Goal: Transaction & Acquisition: Purchase product/service

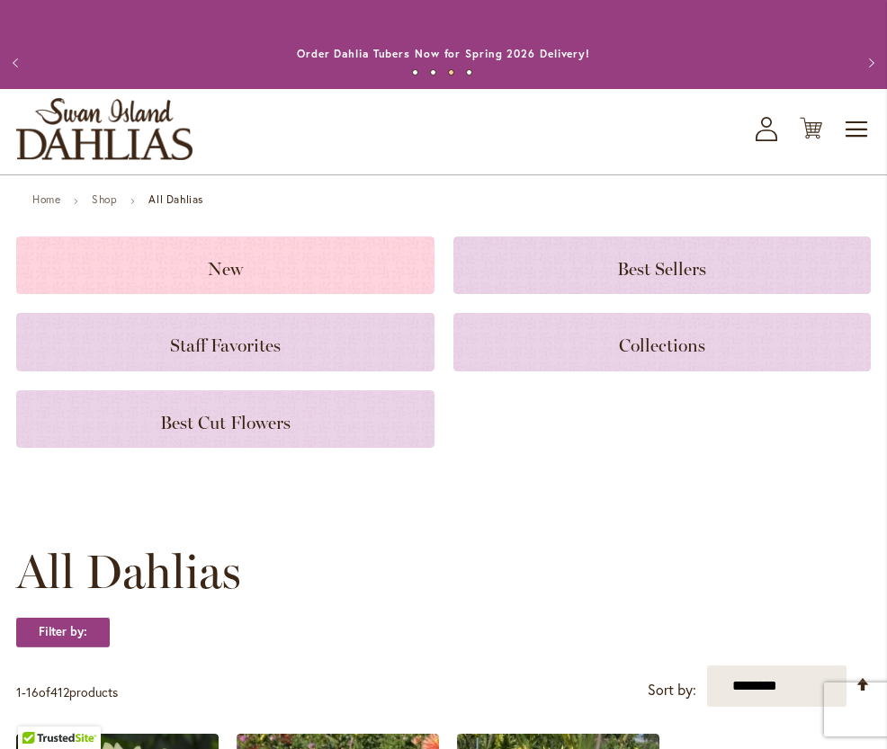
click at [381, 291] on div "New" at bounding box center [225, 266] width 418 height 58
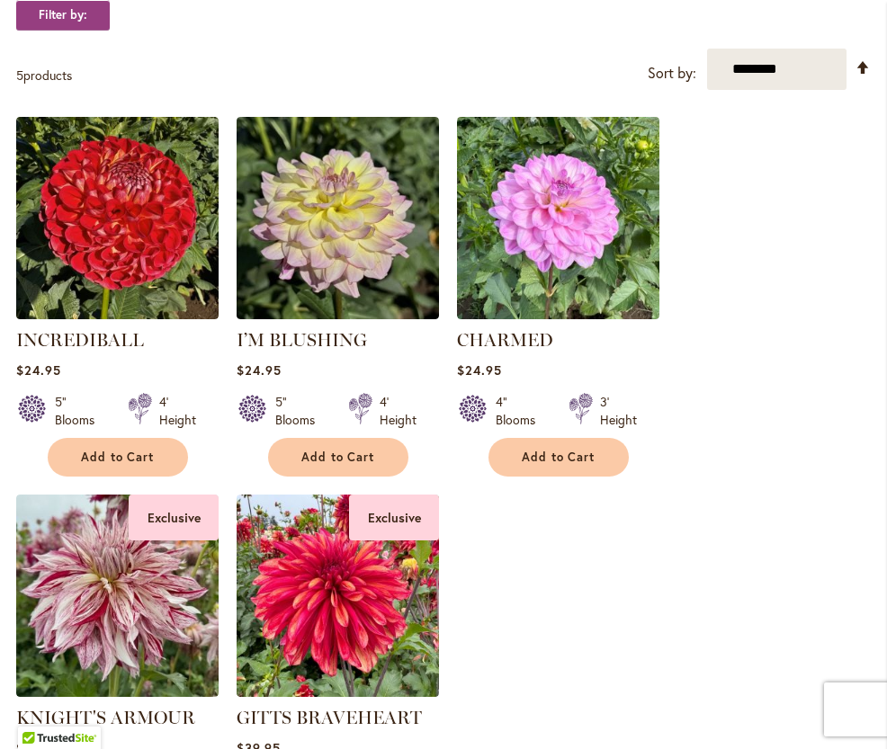
scroll to position [363, 0]
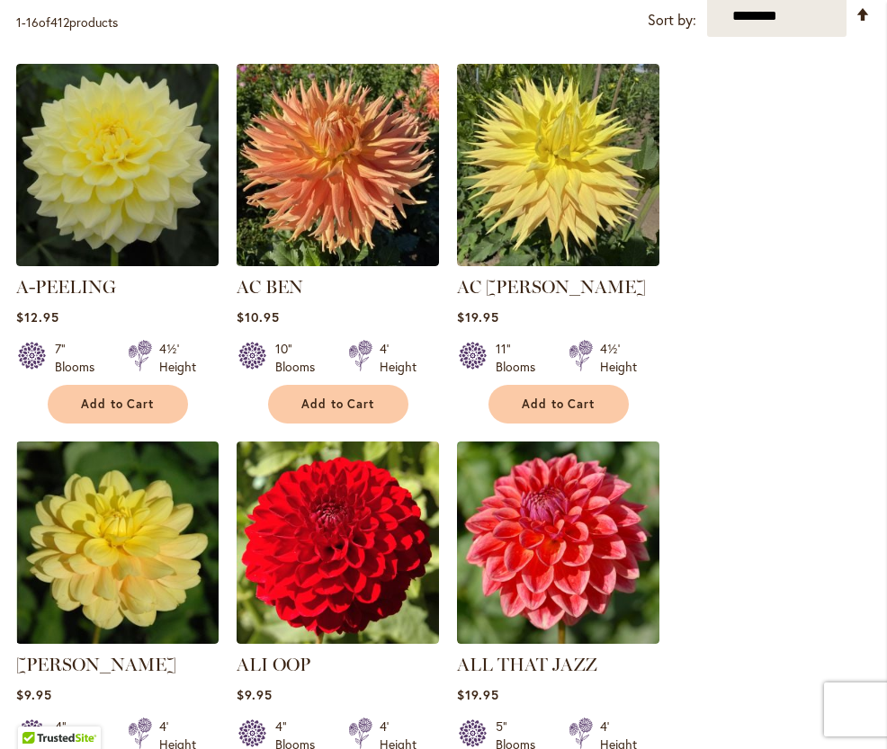
scroll to position [675, 0]
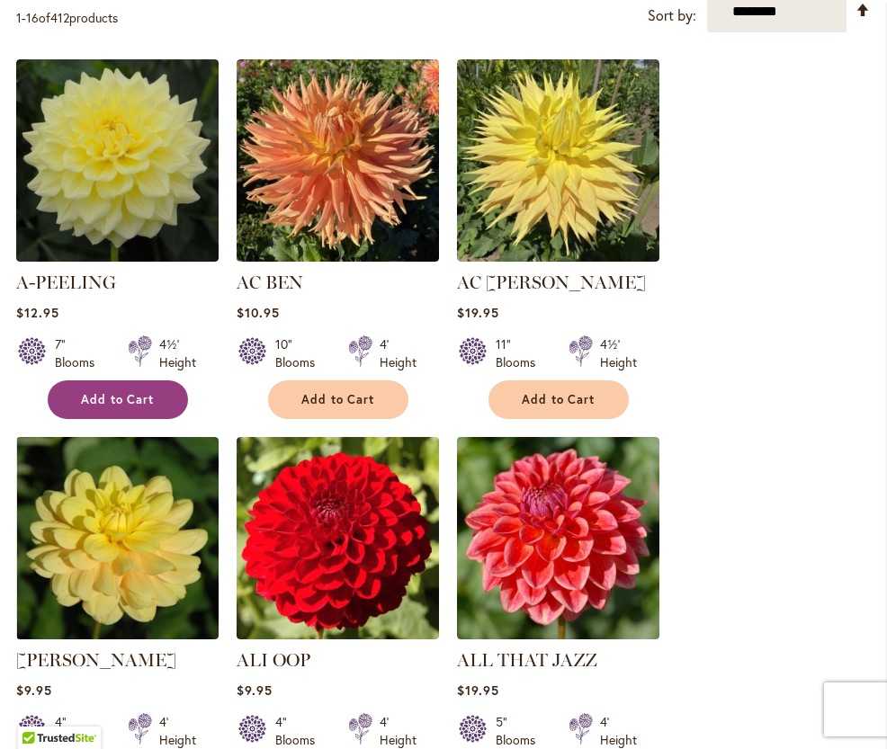
click at [118, 398] on span "Add to Cart" at bounding box center [118, 399] width 74 height 15
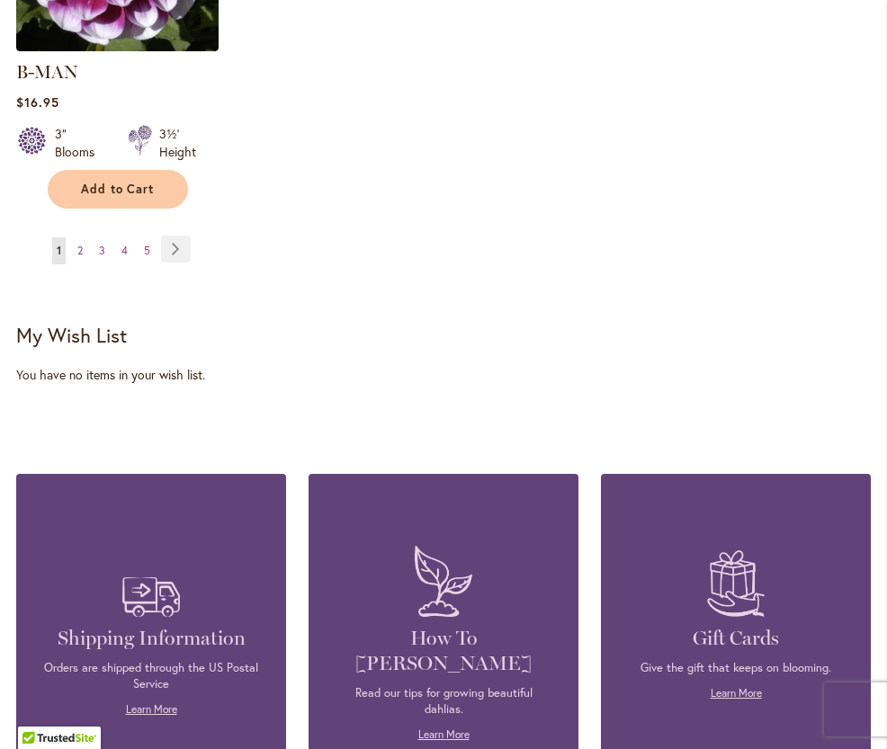
scroll to position [2879, 0]
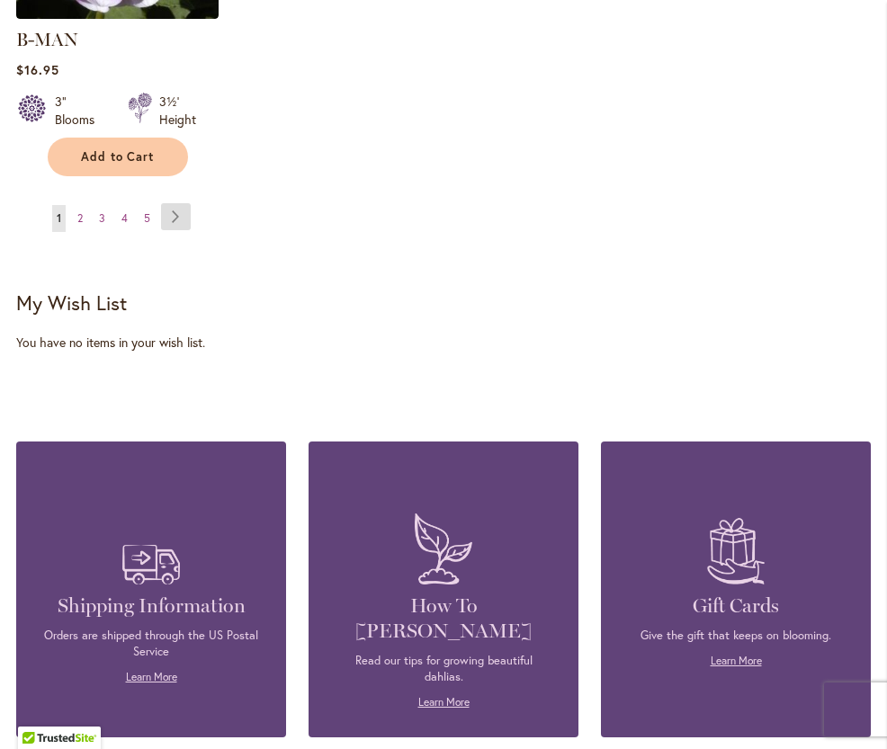
click at [182, 203] on link "Page Next" at bounding box center [176, 216] width 30 height 27
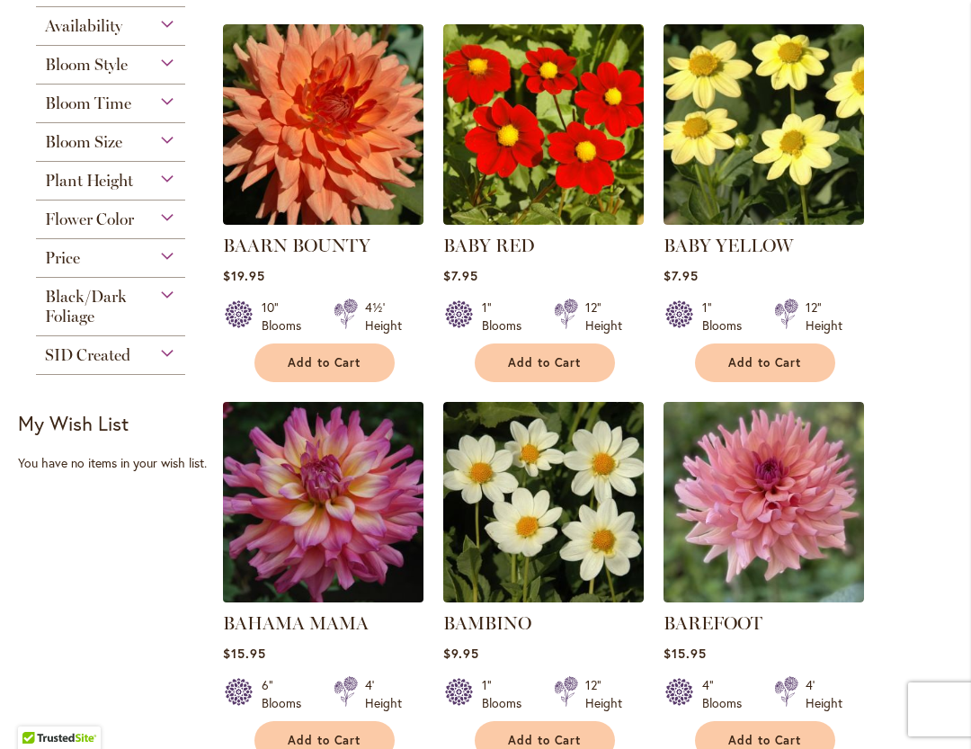
scroll to position [519, 0]
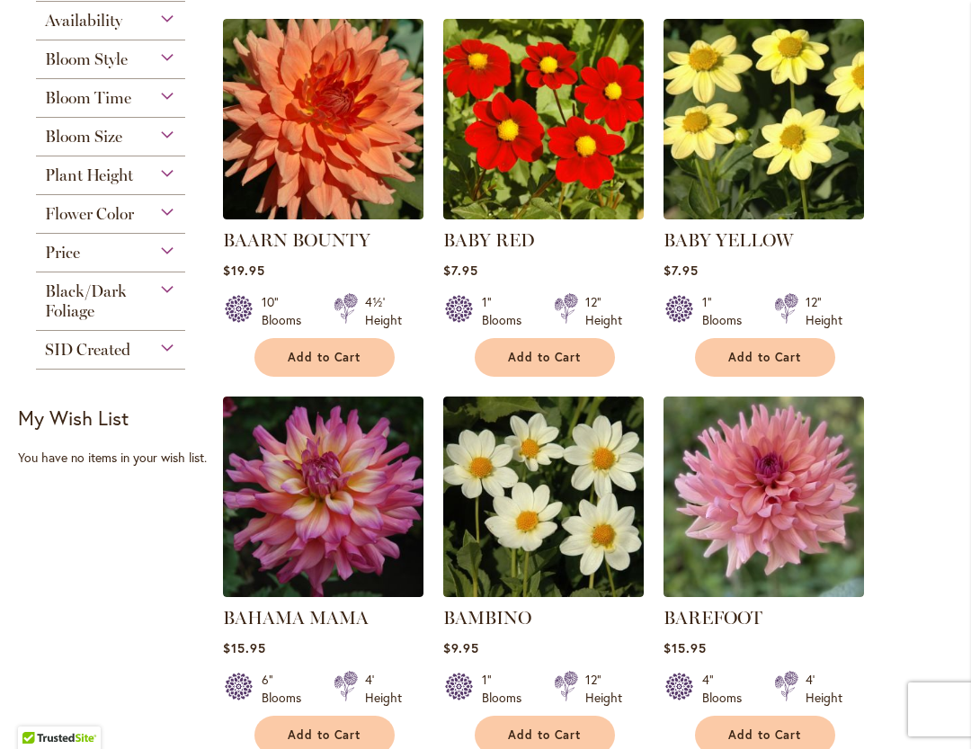
click at [110, 129] on span "Bloom Size" at bounding box center [83, 137] width 77 height 20
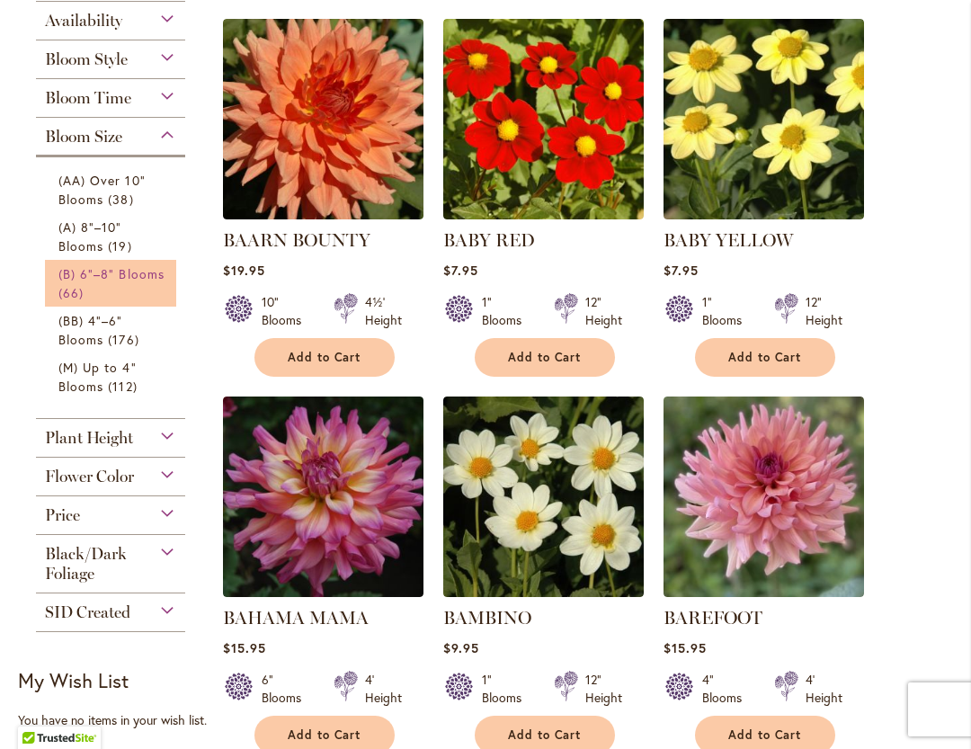
click at [132, 290] on link "(B) 6"–8" Blooms 66 items" at bounding box center [112, 283] width 109 height 38
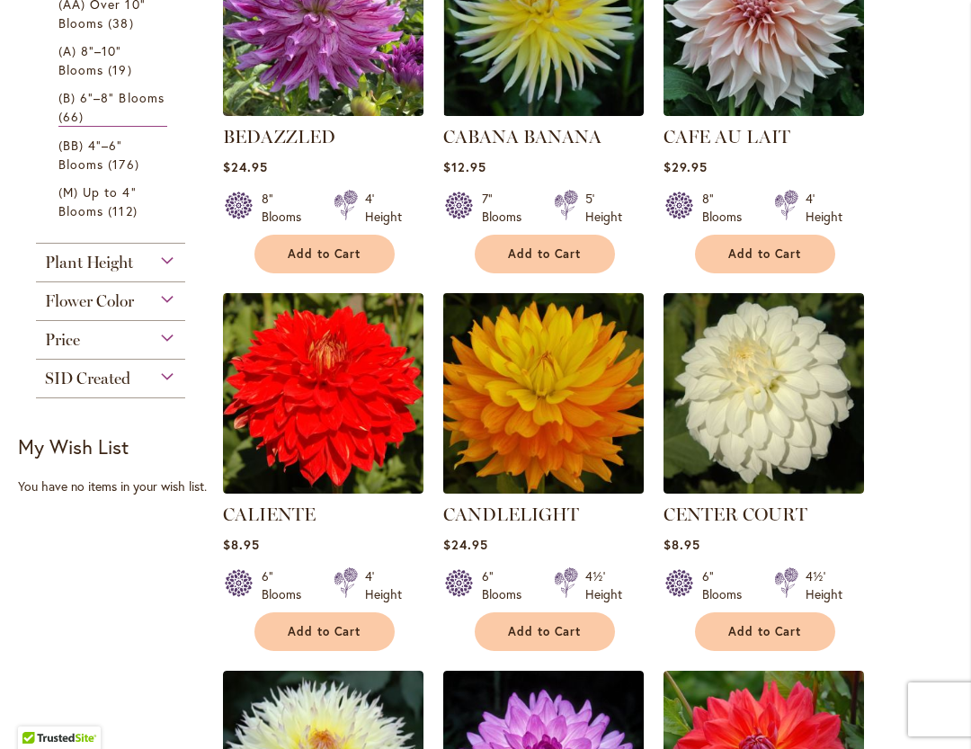
scroll to position [974, 0]
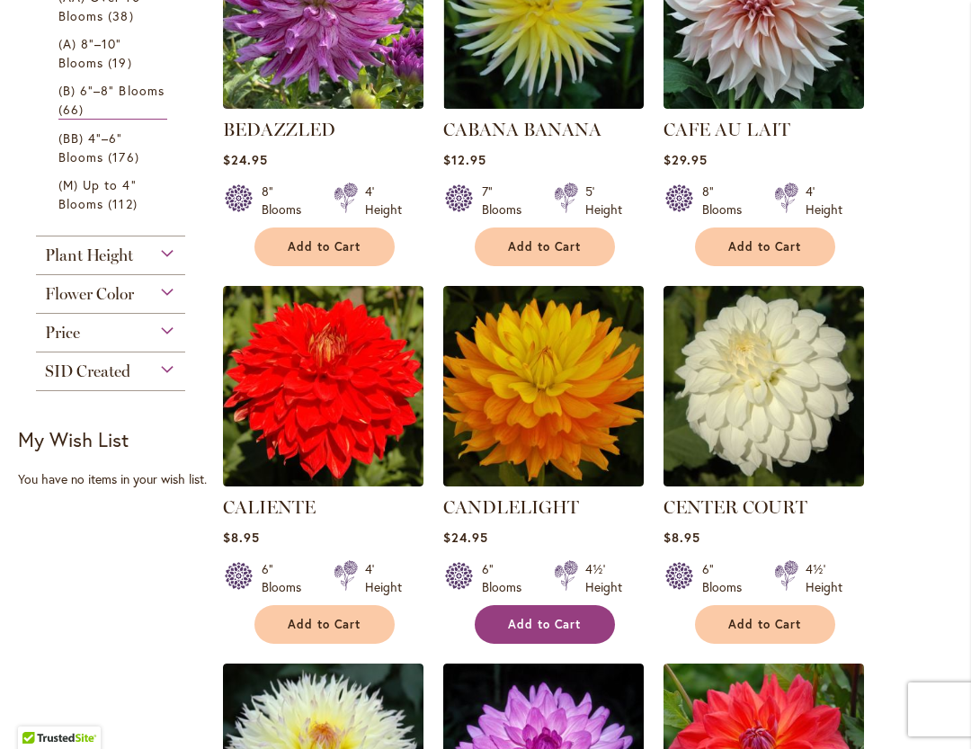
click at [545, 617] on span "Add to Cart" at bounding box center [545, 624] width 74 height 15
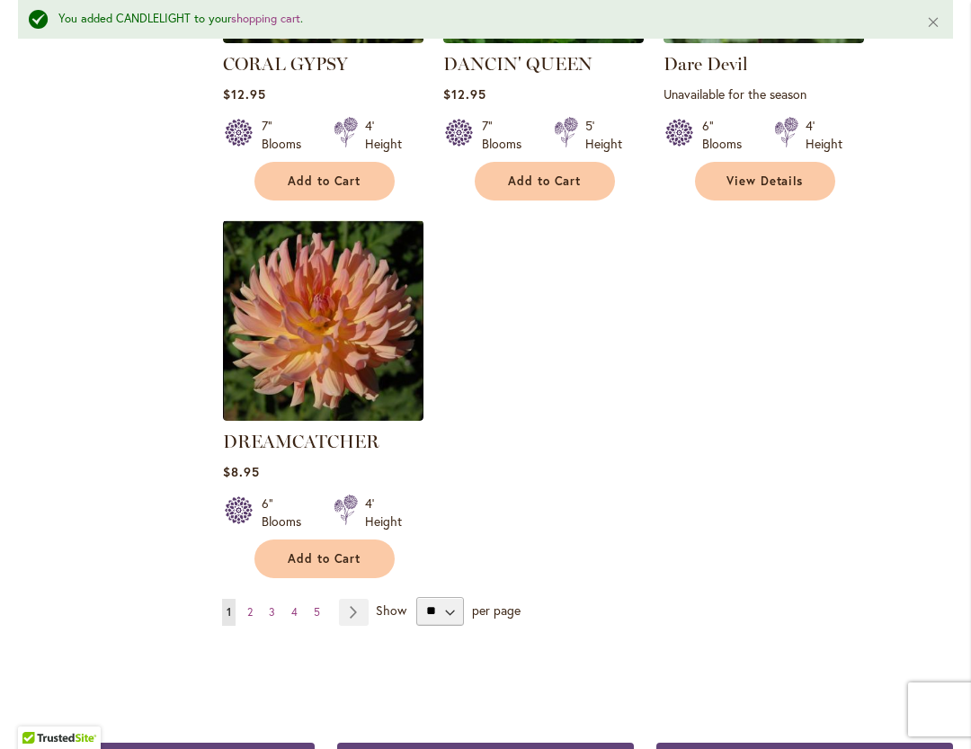
scroll to position [2236, 0]
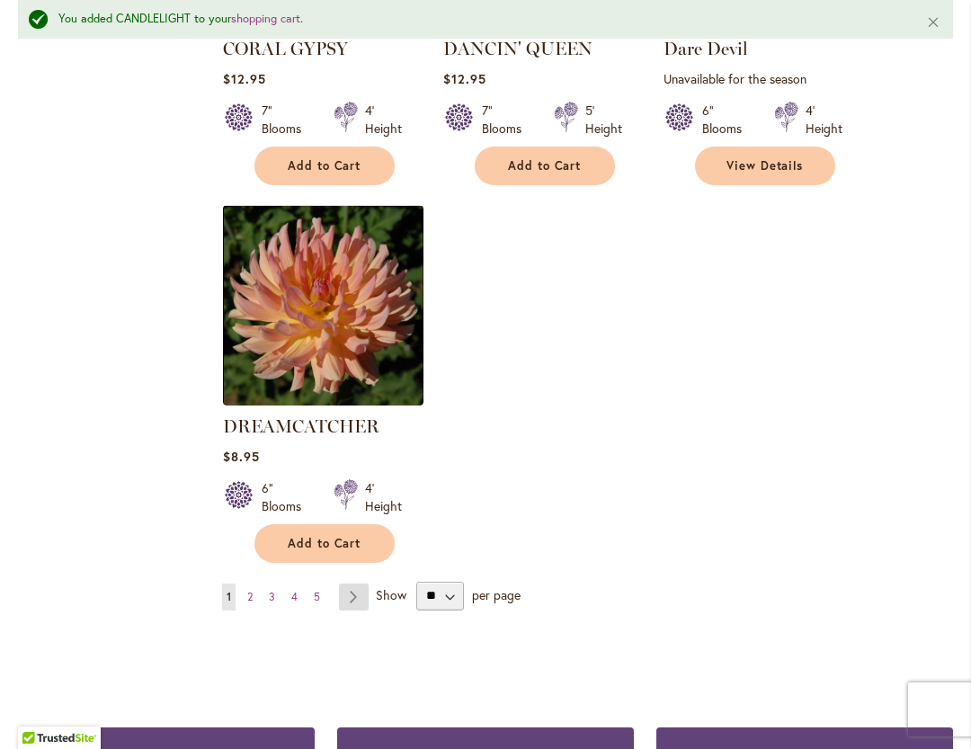
click at [351, 584] on link "Page Next" at bounding box center [354, 597] width 30 height 27
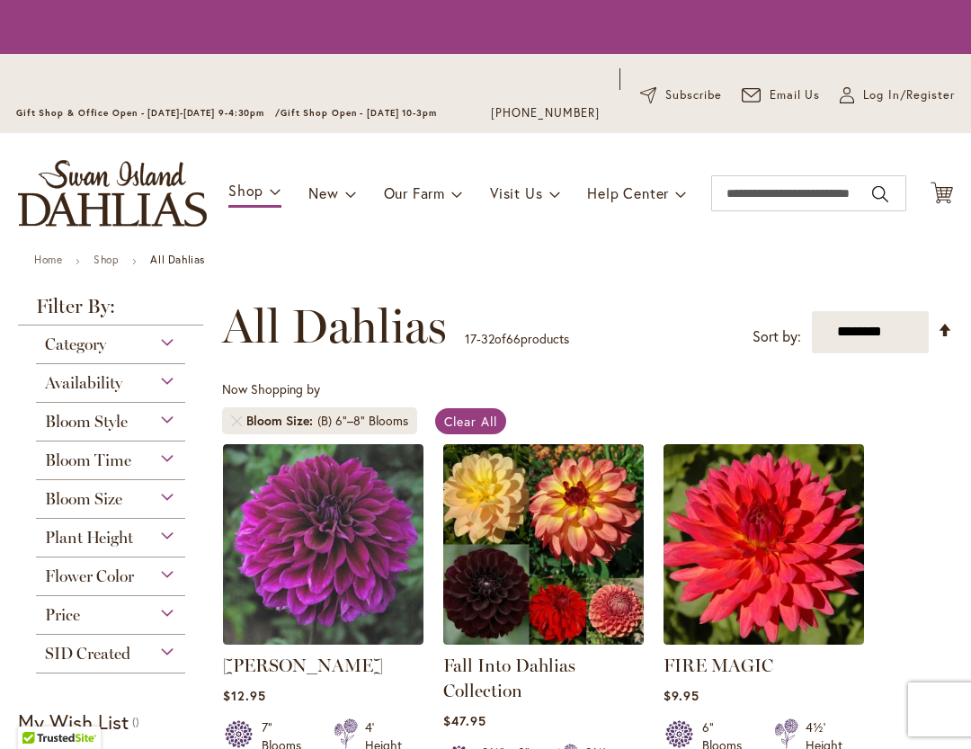
drag, startPoint x: 0, startPoint y: 0, endPoint x: 618, endPoint y: 445, distance: 761.6
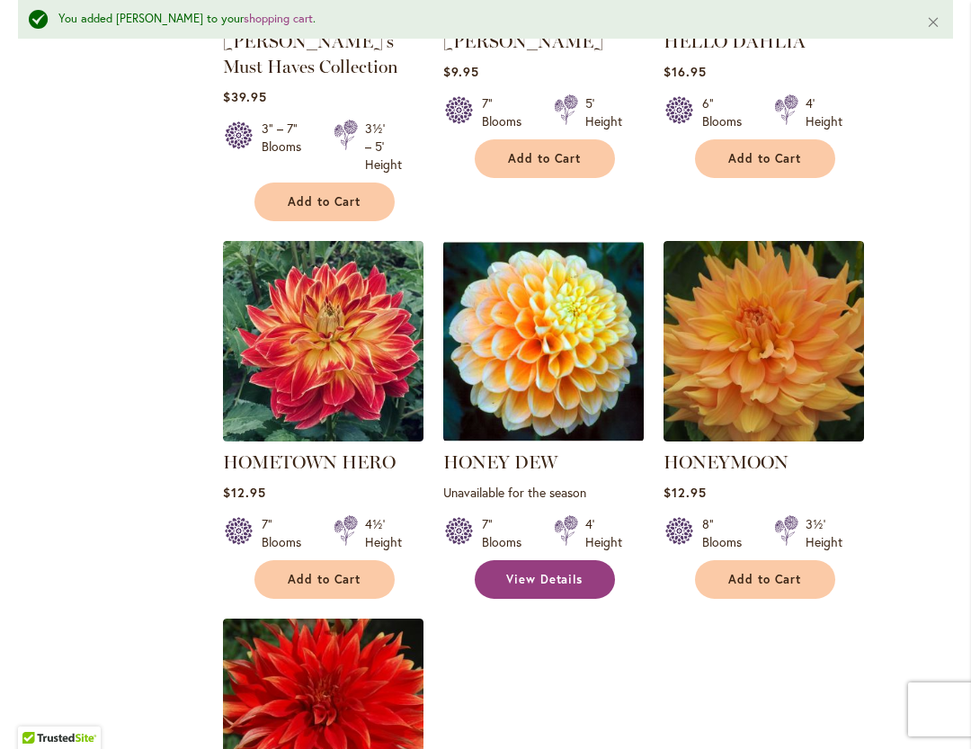
scroll to position [1909, 0]
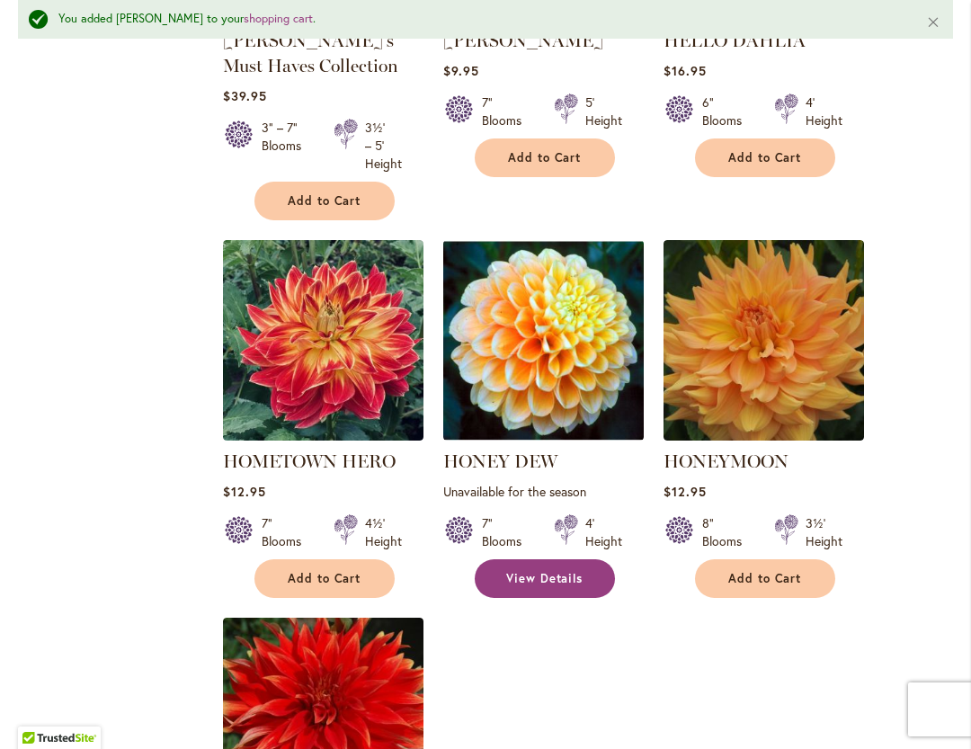
click at [560, 575] on span "View Details" at bounding box center [544, 578] width 77 height 15
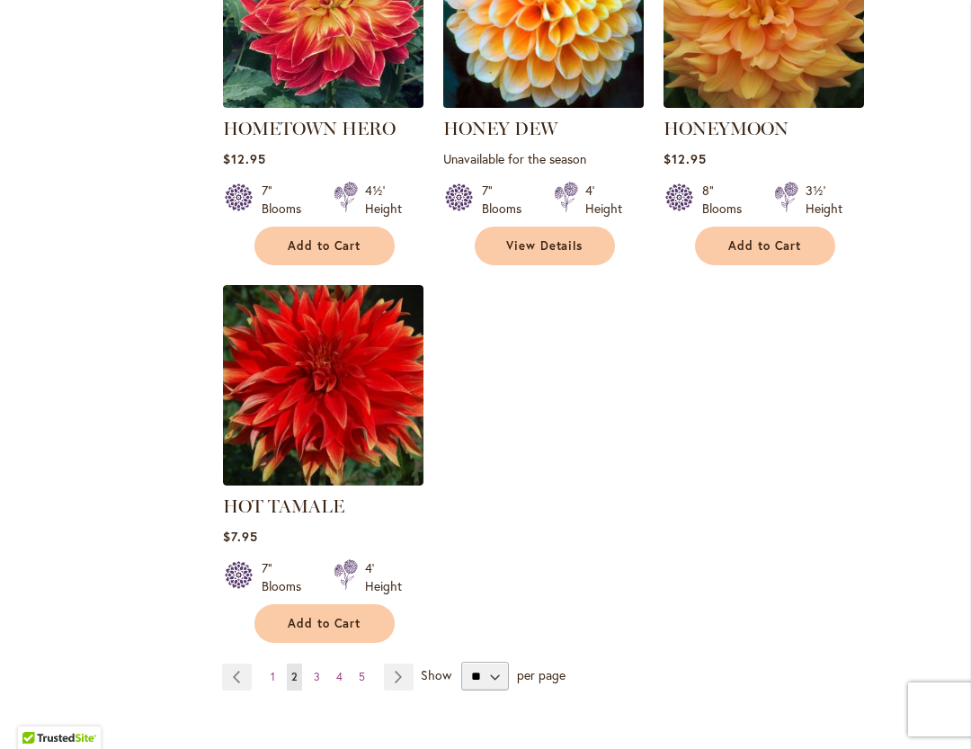
scroll to position [2220, 0]
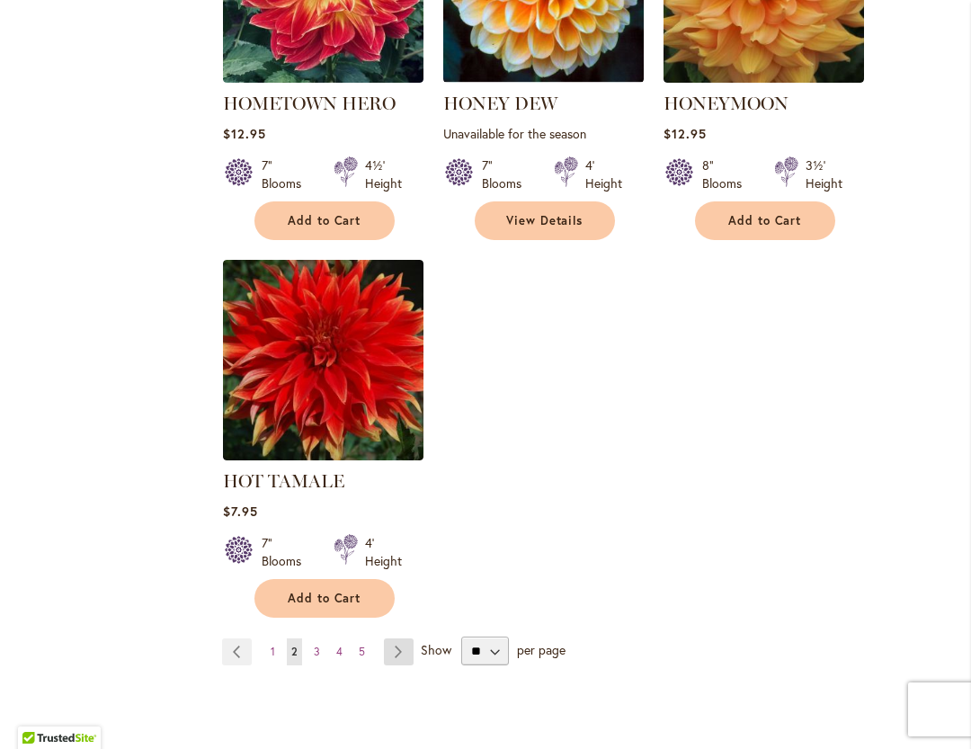
click at [405, 654] on link "Page Next" at bounding box center [399, 652] width 30 height 27
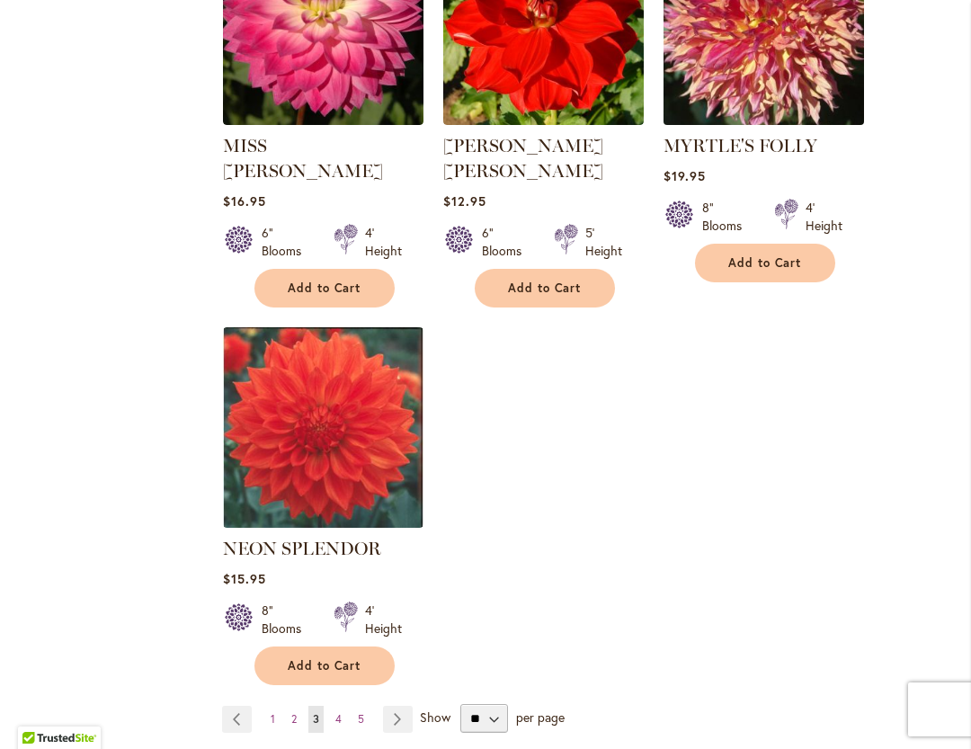
scroll to position [2143, 0]
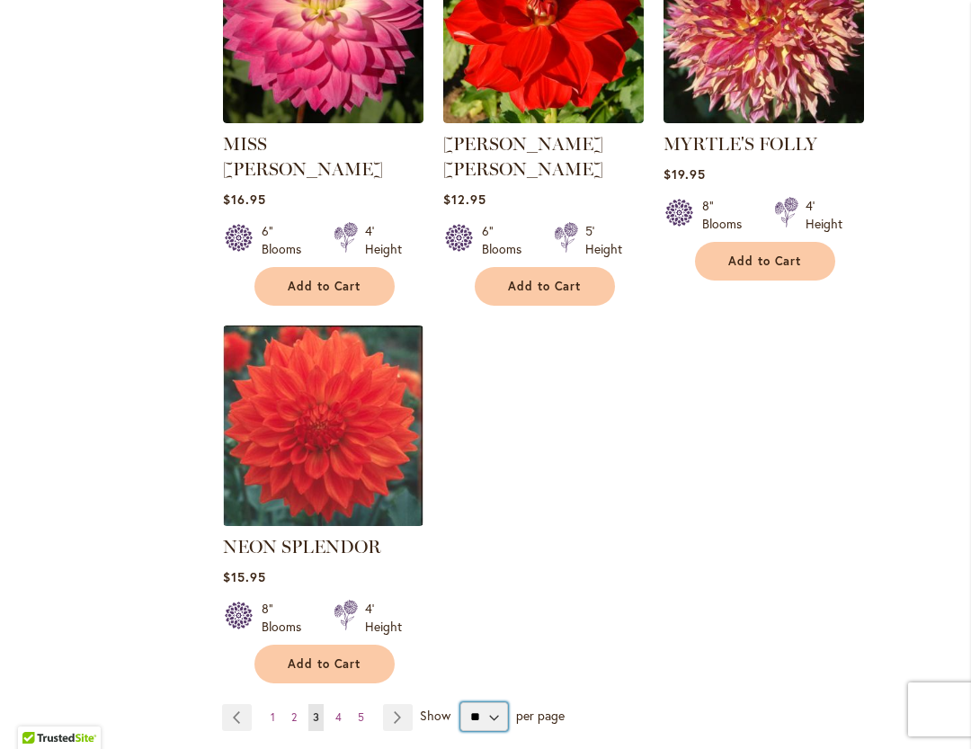
select select "**"
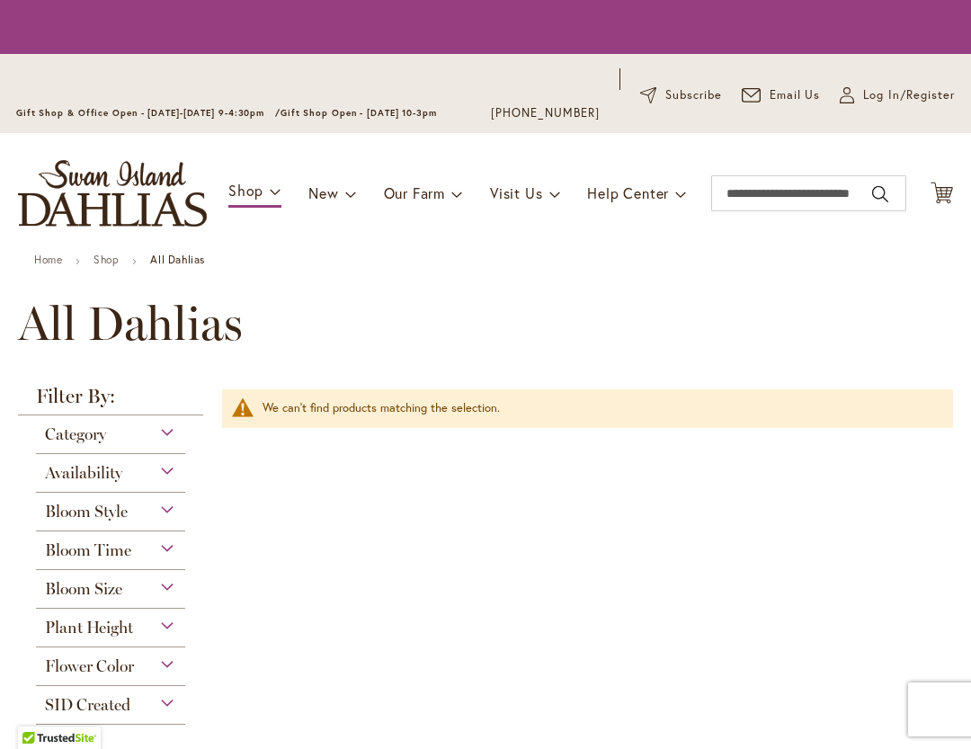
scroll to position [316, 0]
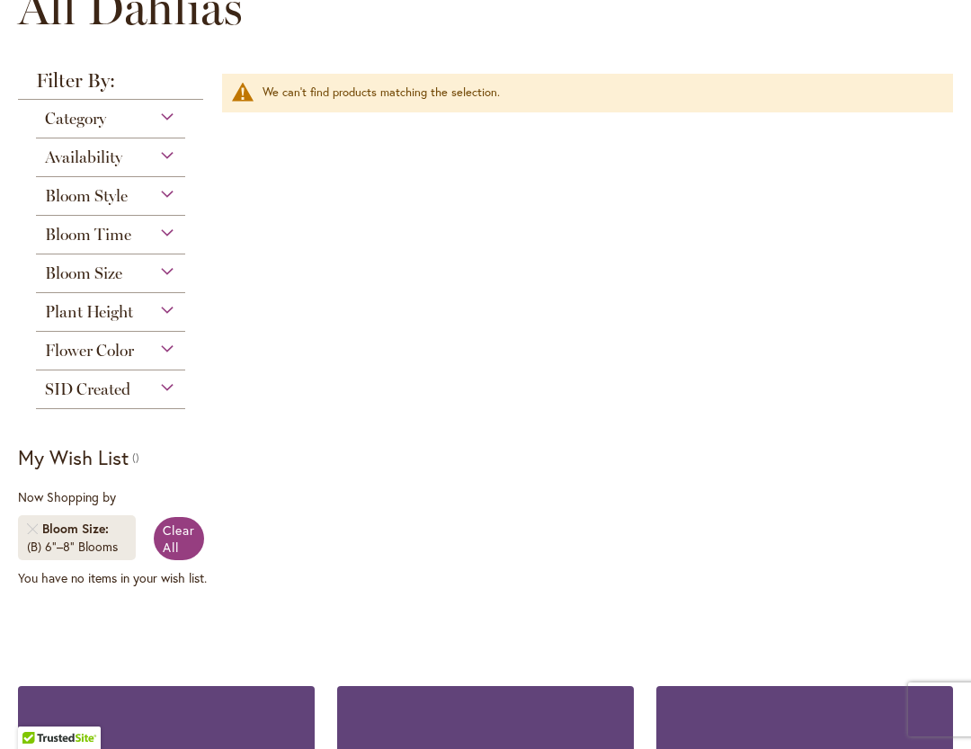
click at [108, 239] on span "Bloom Time" at bounding box center [88, 235] width 86 height 20
click at [121, 271] on span "Bloom Size" at bounding box center [83, 274] width 77 height 20
click at [272, 419] on div "Filter by: Filter By: Category Best Sellers 6 items New 1 item New & Exclusive 1" at bounding box center [485, 351] width 935 height 561
click at [186, 527] on span "Clear All" at bounding box center [179, 539] width 32 height 34
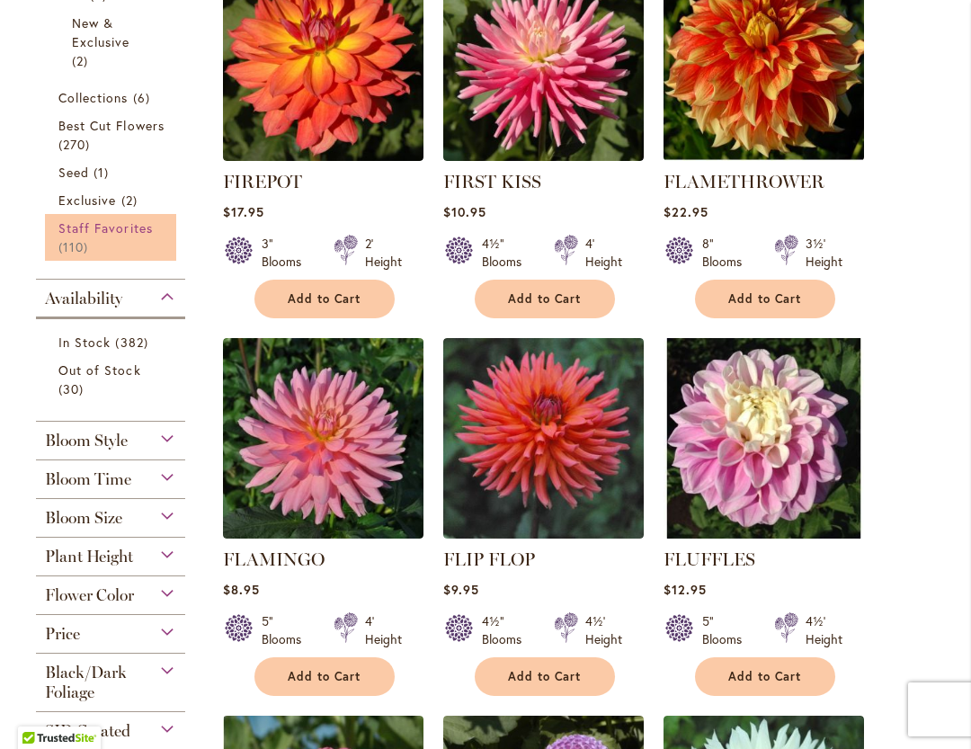
scroll to position [708, 0]
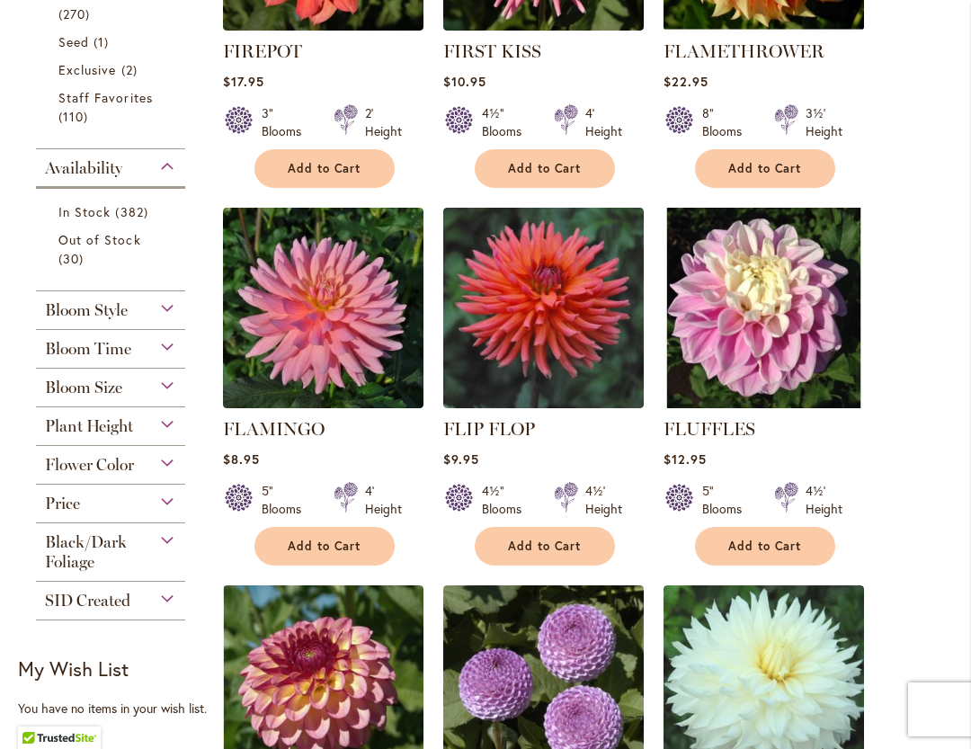
click at [139, 347] on div "Bloom Time" at bounding box center [110, 344] width 149 height 29
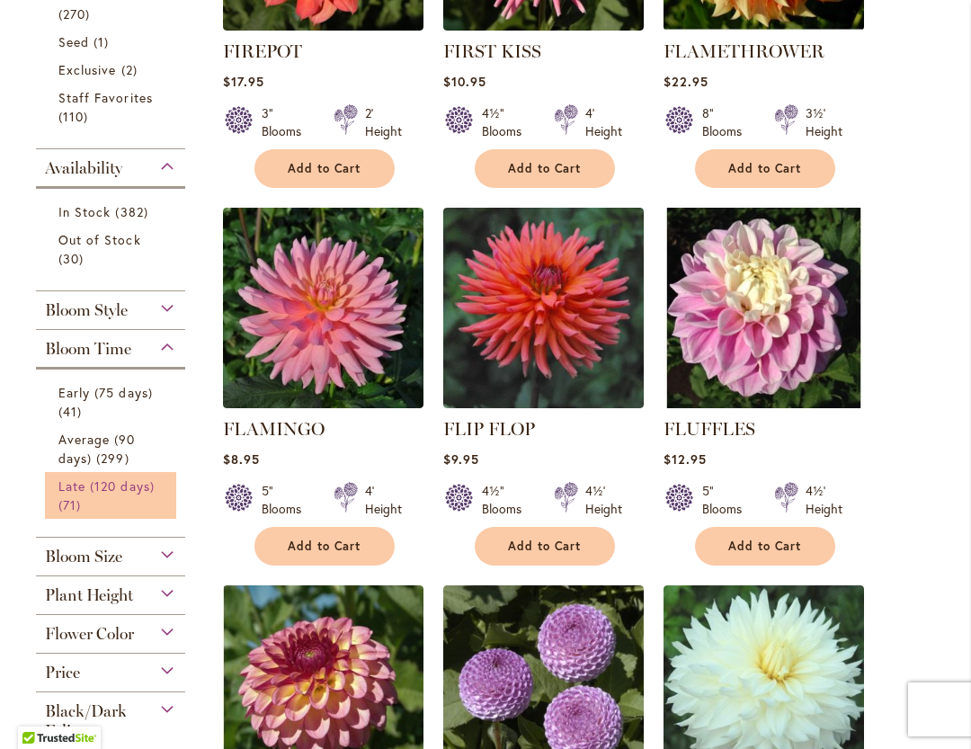
click at [138, 488] on span "Late (120 days)" at bounding box center [106, 486] width 96 height 17
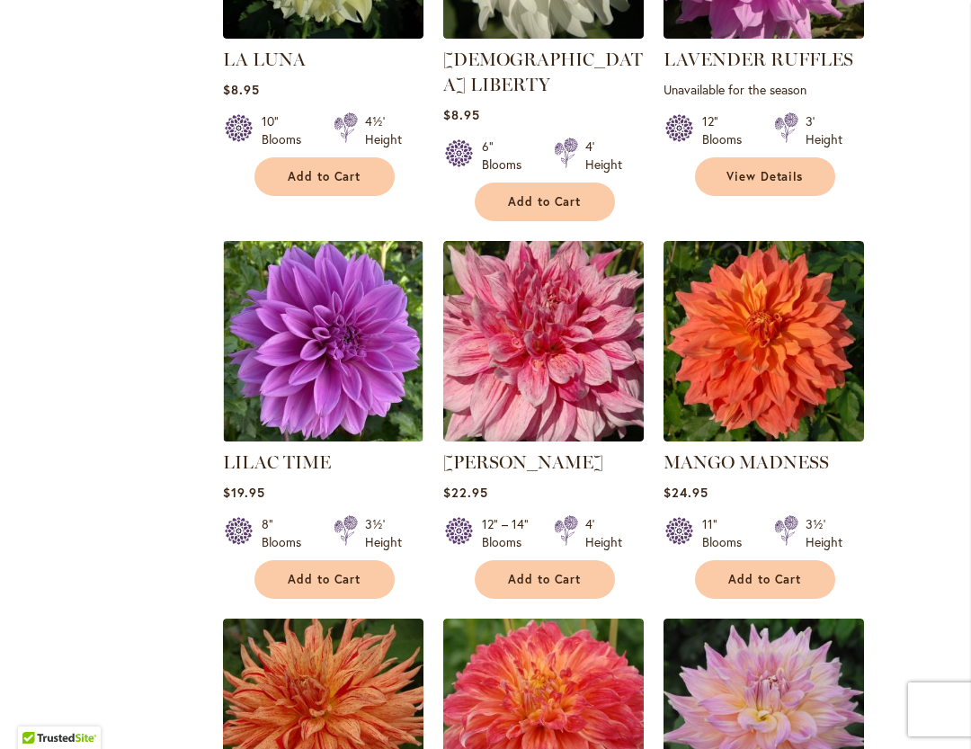
scroll to position [5251, 0]
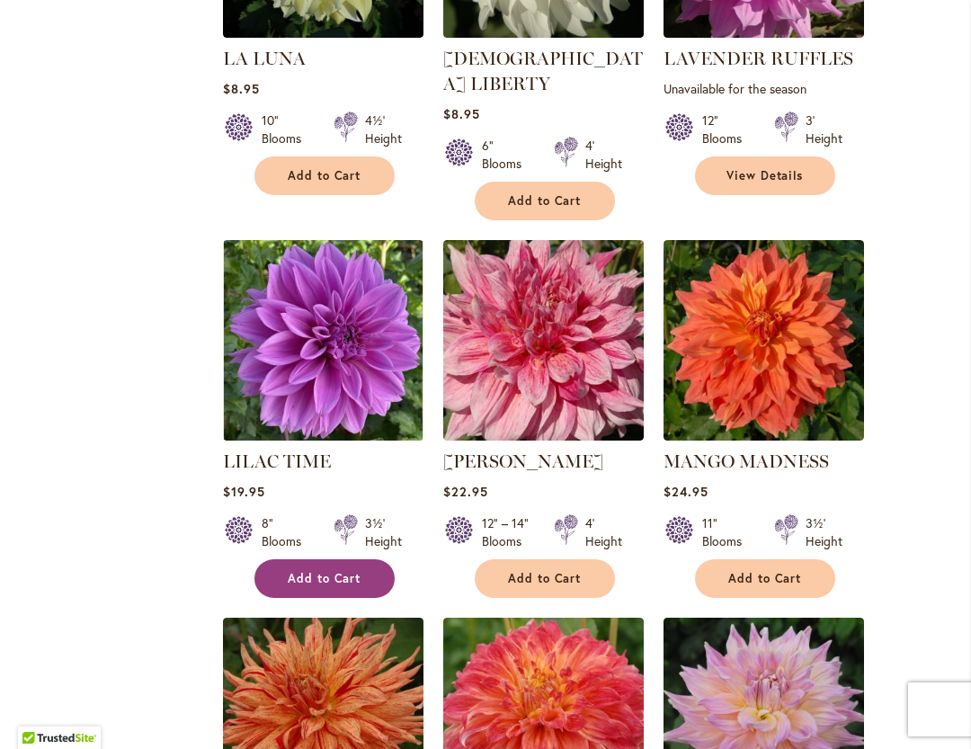
click at [333, 571] on span "Add to Cart" at bounding box center [325, 578] width 74 height 15
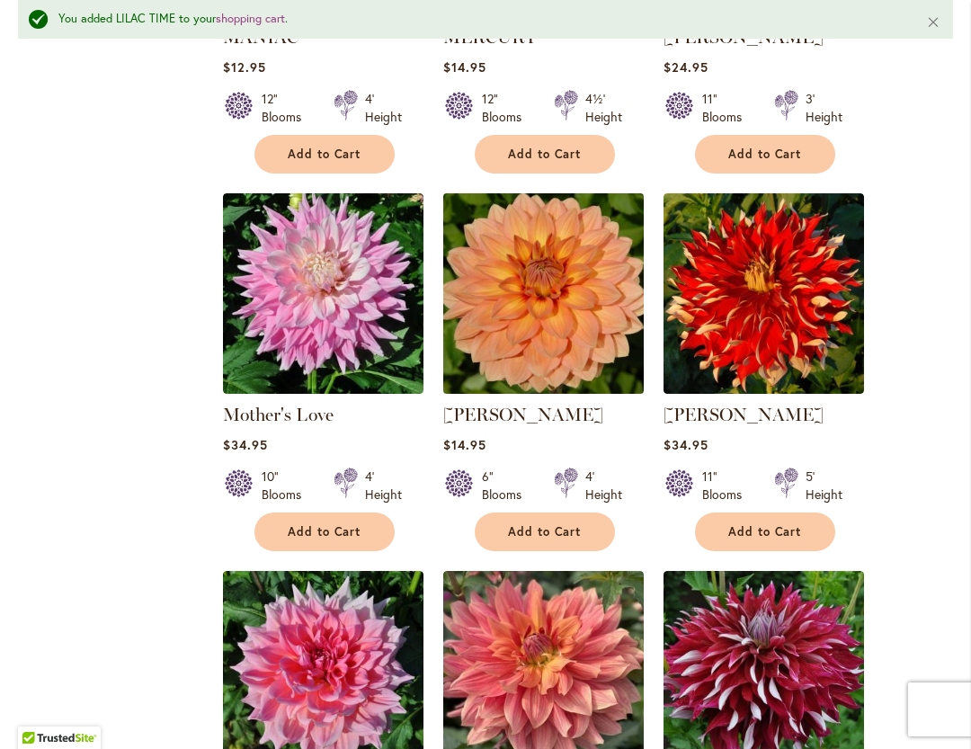
scroll to position [6103, 0]
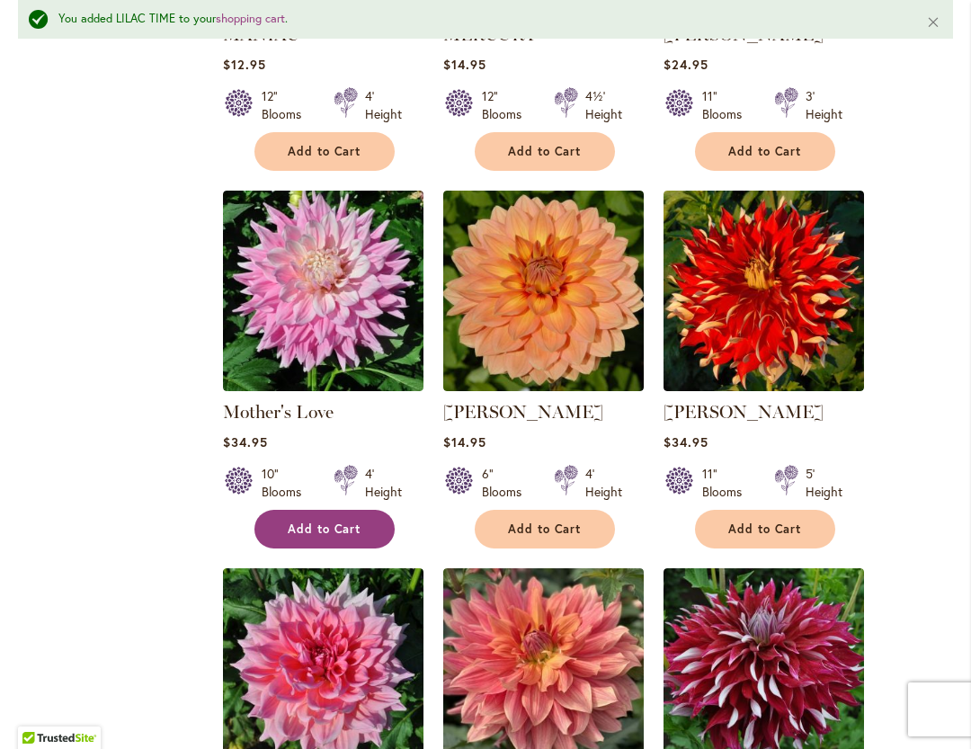
click at [343, 522] on span "Add to Cart" at bounding box center [325, 529] width 74 height 15
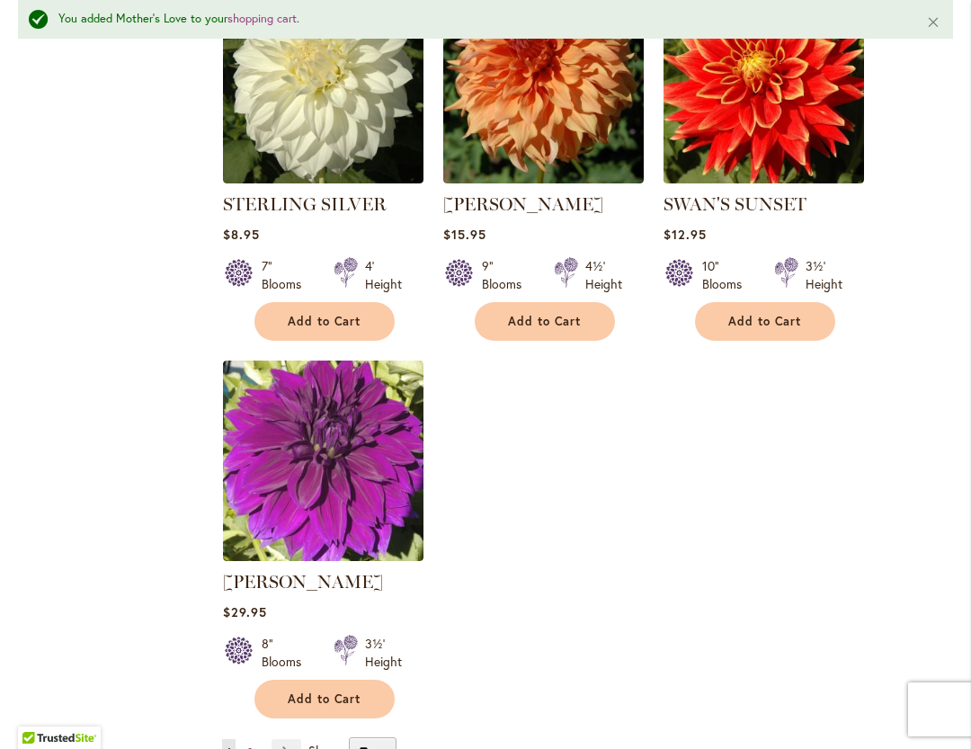
scroll to position [8253, 0]
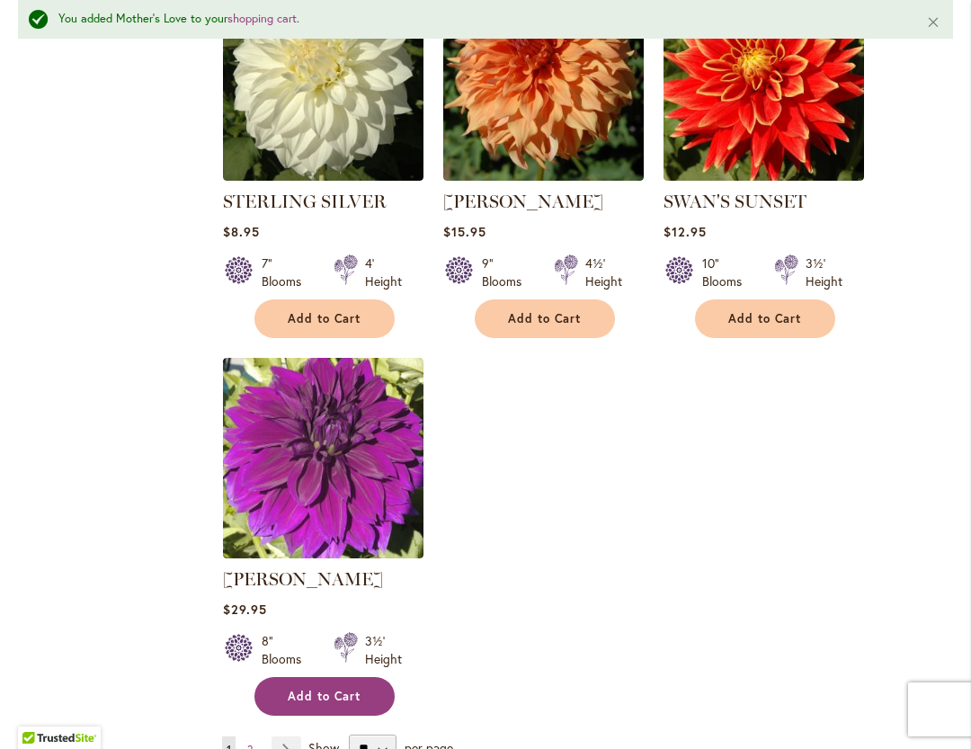
click at [319, 689] on span "Add to Cart" at bounding box center [325, 696] width 74 height 15
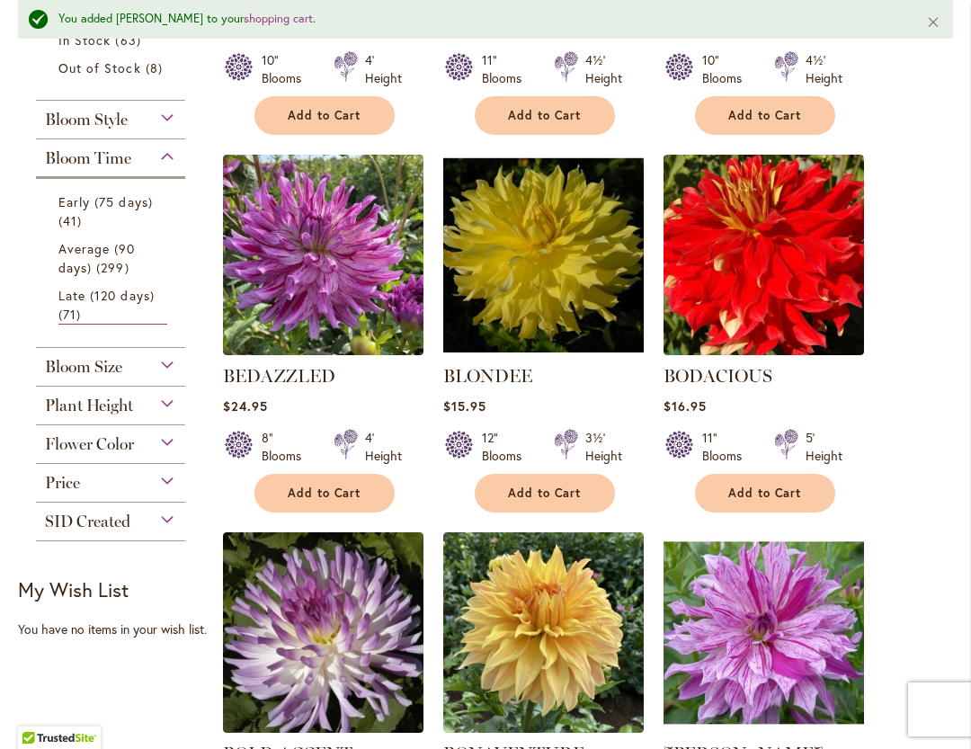
scroll to position [755, 0]
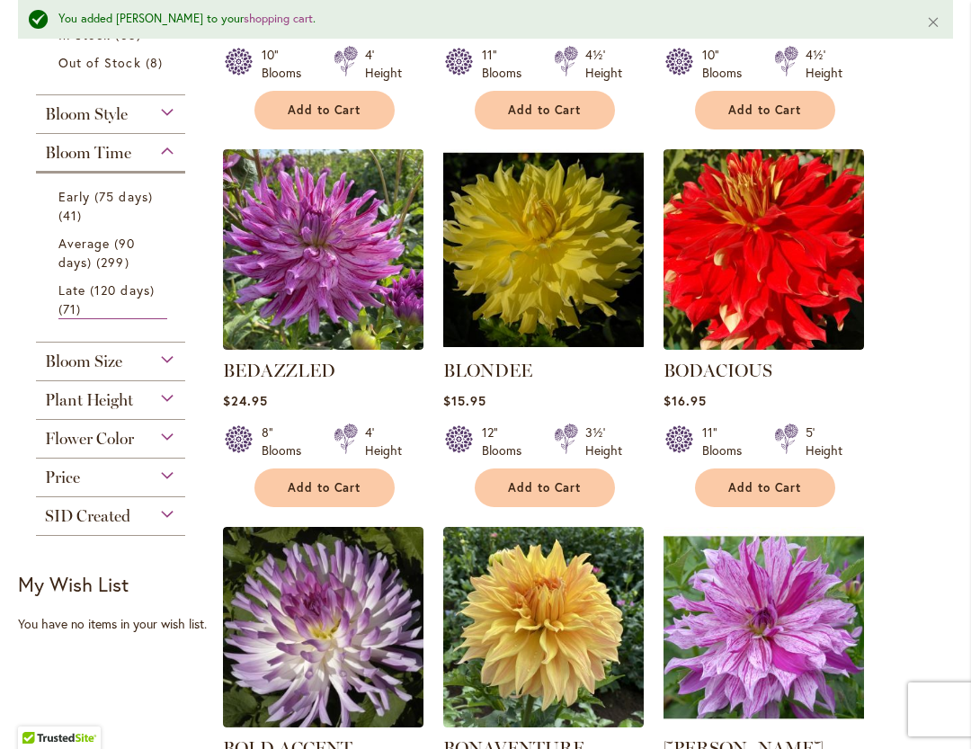
click at [89, 364] on span "Bloom Size" at bounding box center [83, 362] width 77 height 20
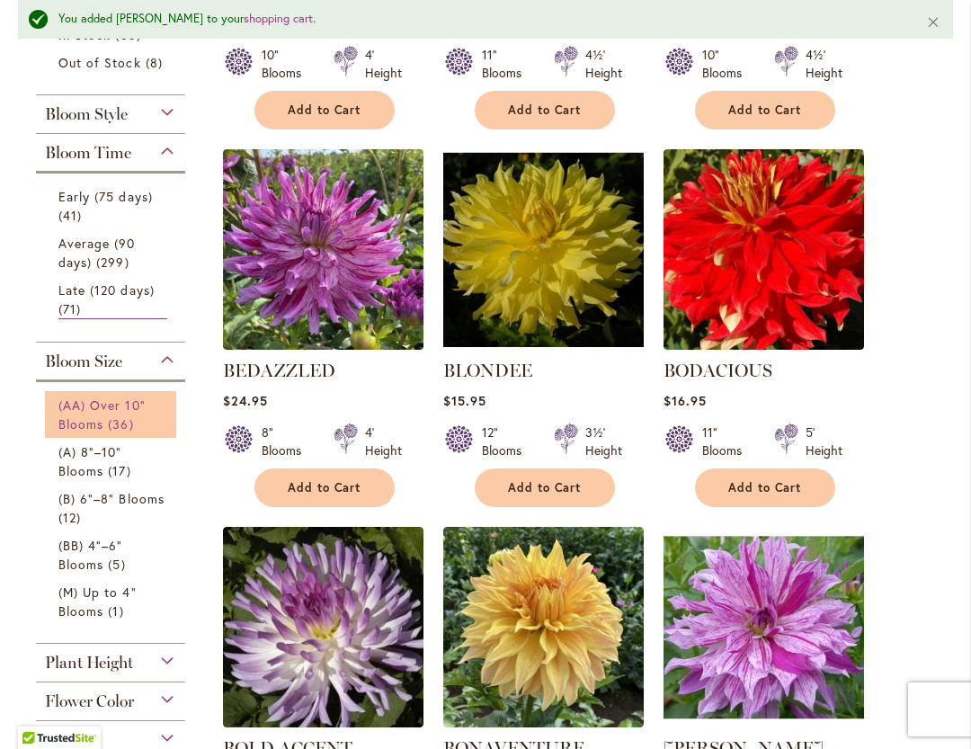
click at [83, 411] on span "(AA) Over 10" Blooms" at bounding box center [101, 415] width 87 height 36
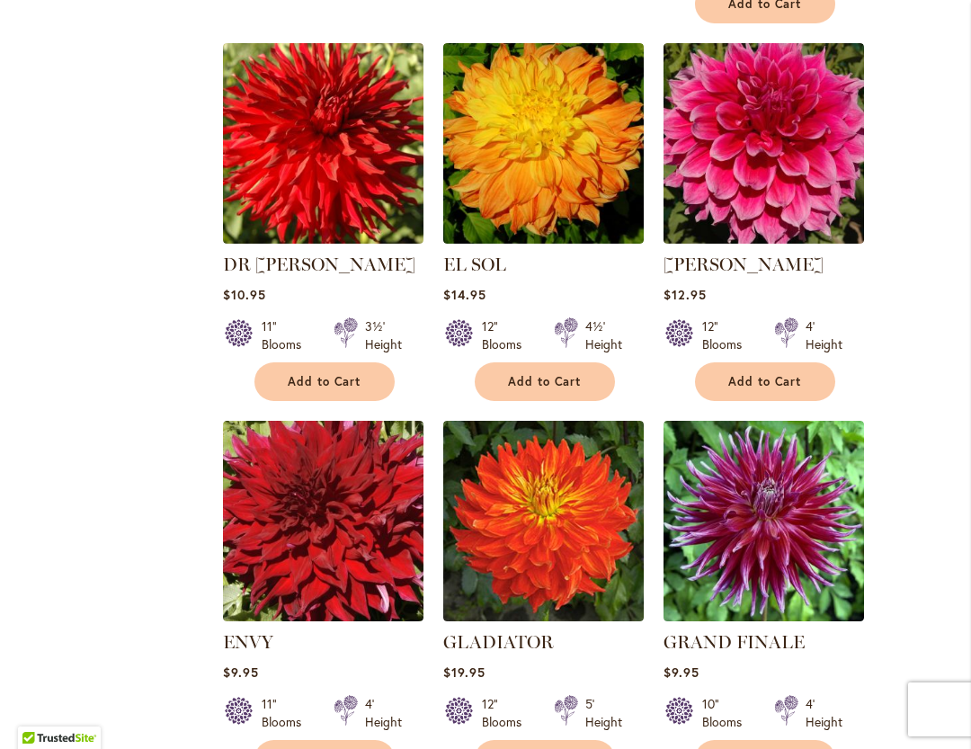
scroll to position [1596, 0]
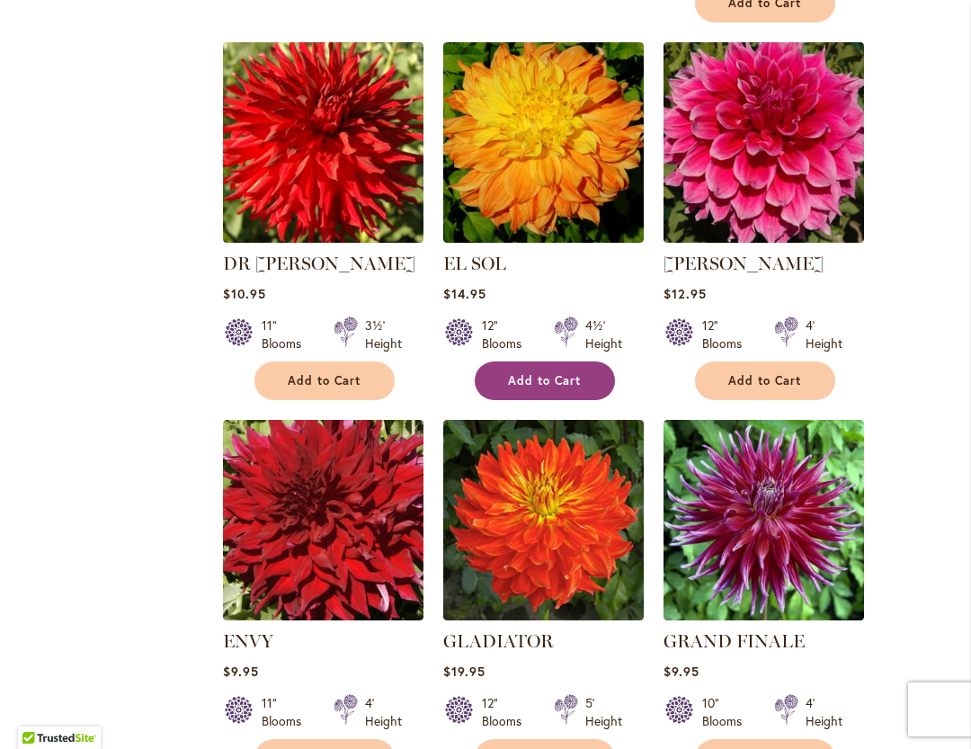
click at [574, 381] on span "Add to Cart" at bounding box center [545, 380] width 74 height 15
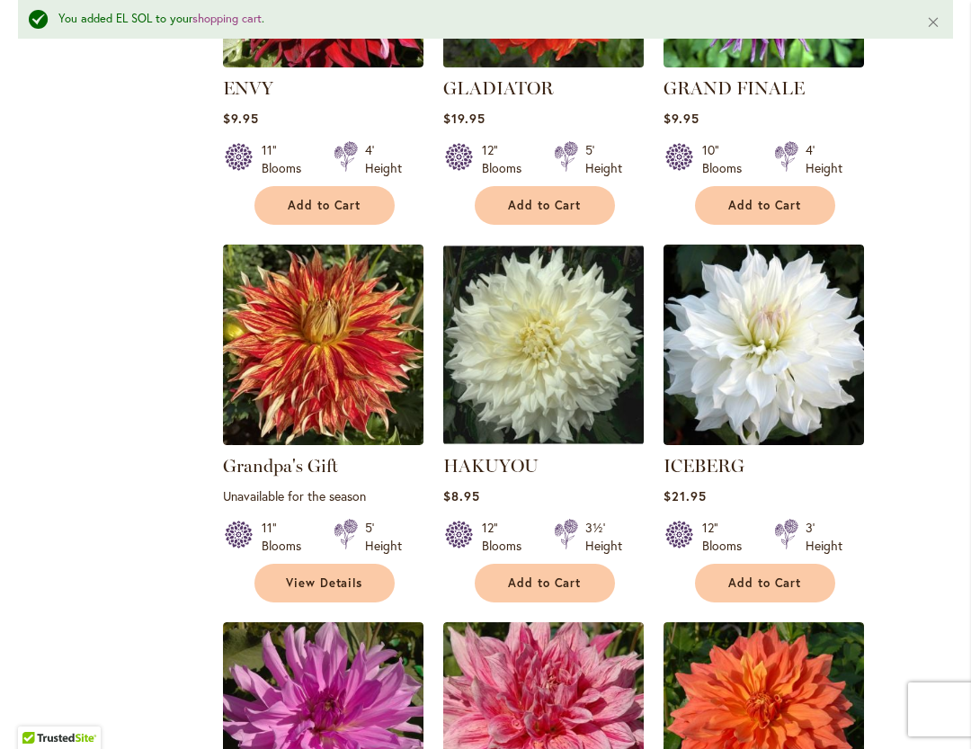
scroll to position [2198, 0]
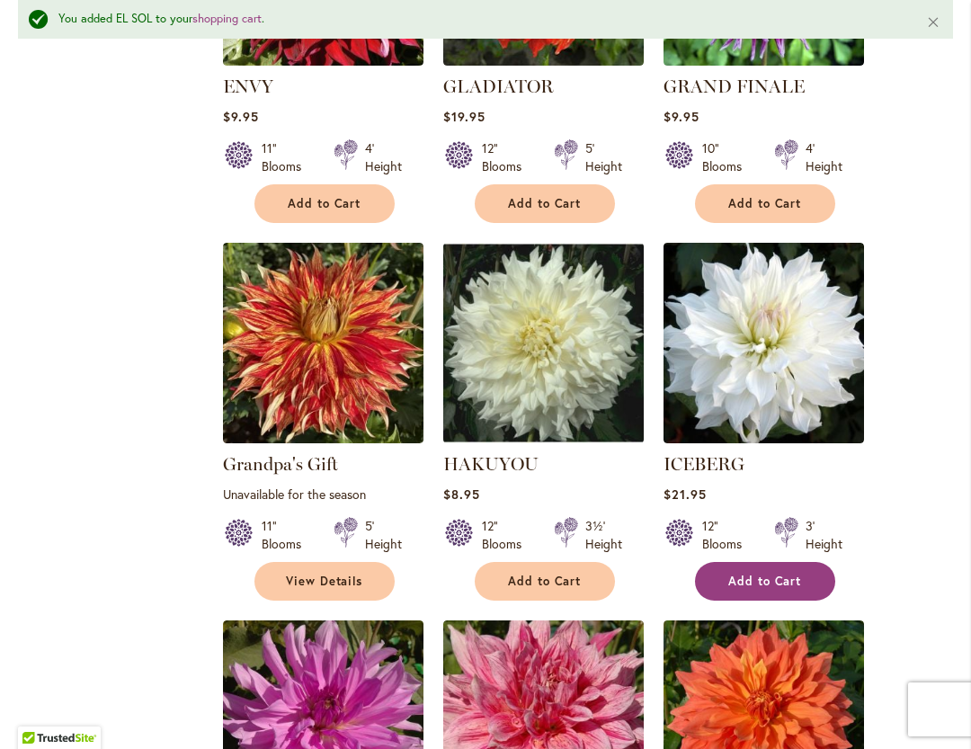
click at [750, 589] on button "Add to Cart" at bounding box center [765, 581] width 140 height 39
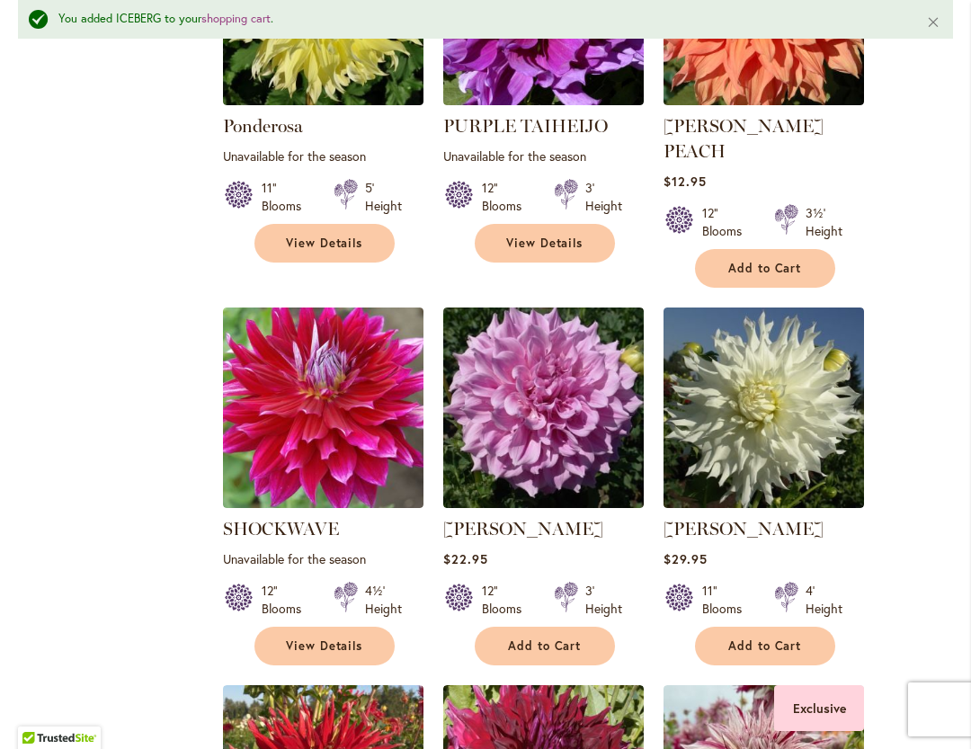
scroll to position [4048, 0]
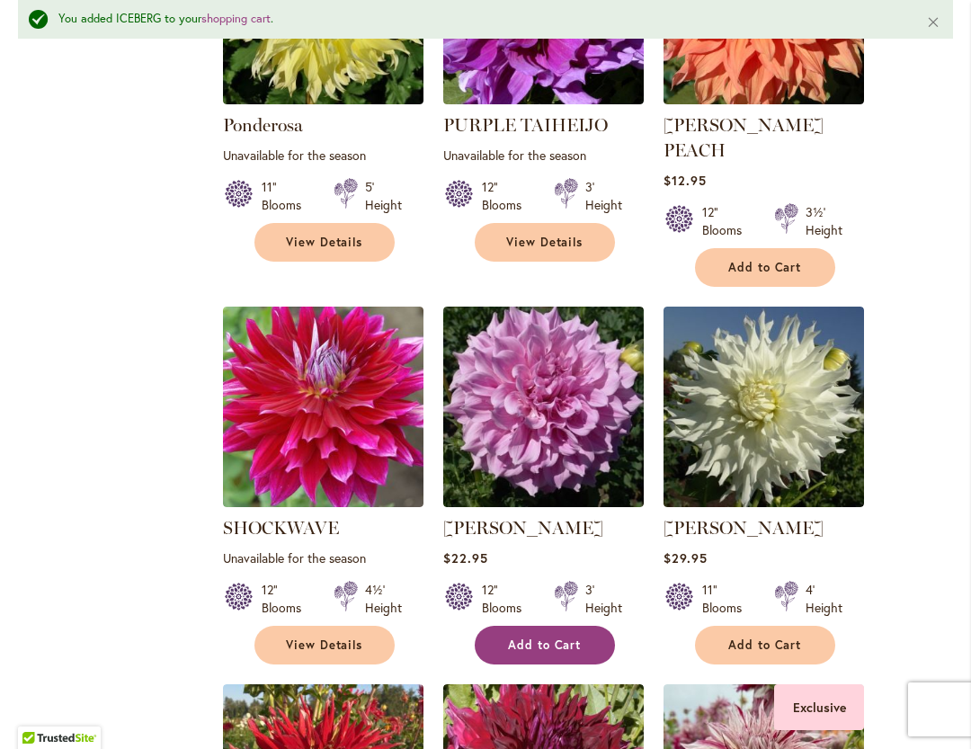
click at [577, 638] on span "Add to Cart" at bounding box center [545, 645] width 74 height 15
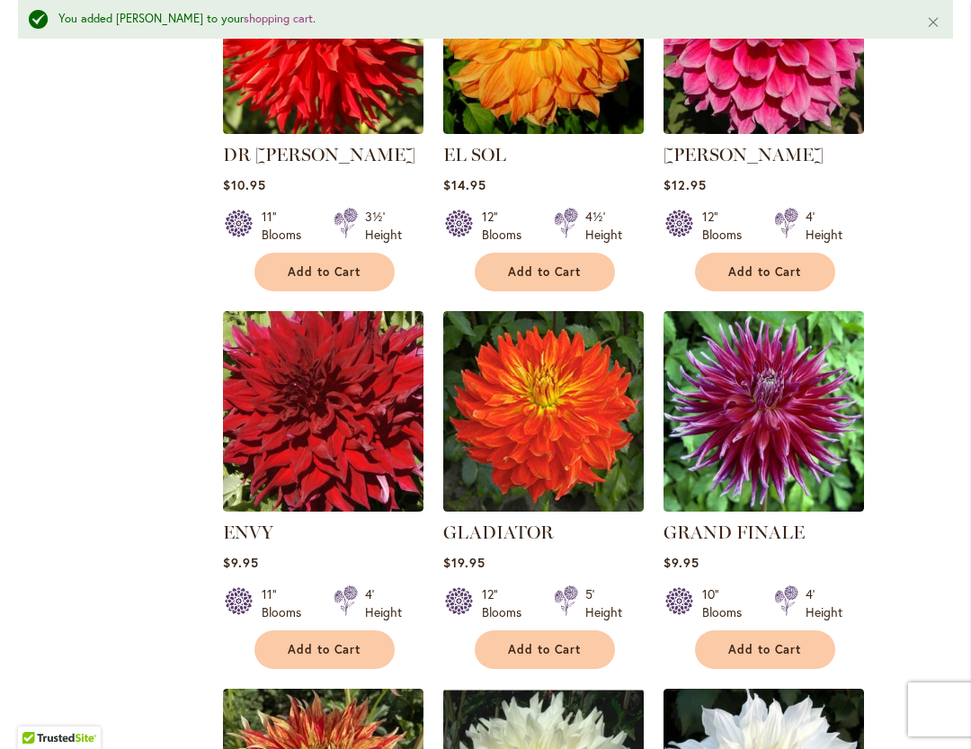
scroll to position [1456, 0]
